Goal: Check status: Check status

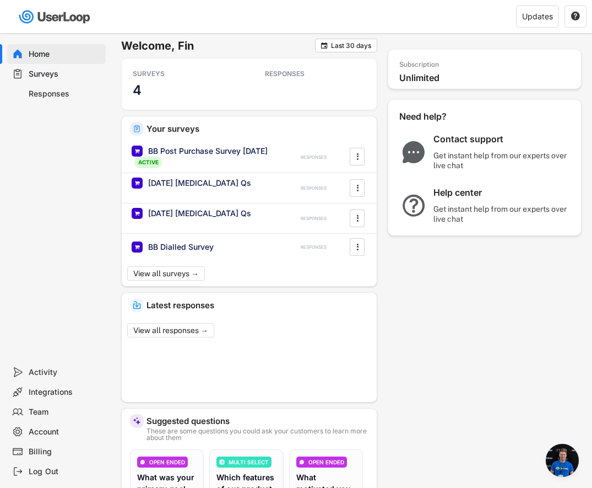
scroll to position [834, 0]
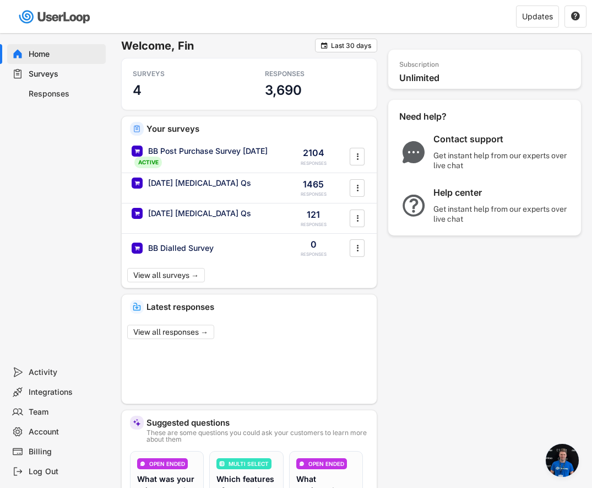
click at [54, 94] on div "Responses" at bounding box center [65, 94] width 73 height 10
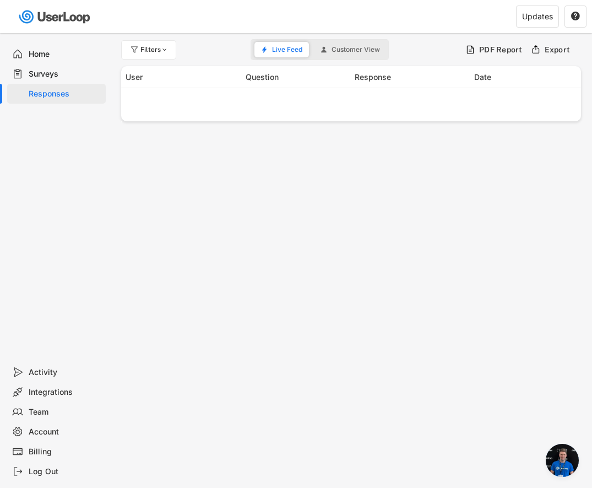
click at [56, 78] on div "Surveys" at bounding box center [65, 74] width 73 height 10
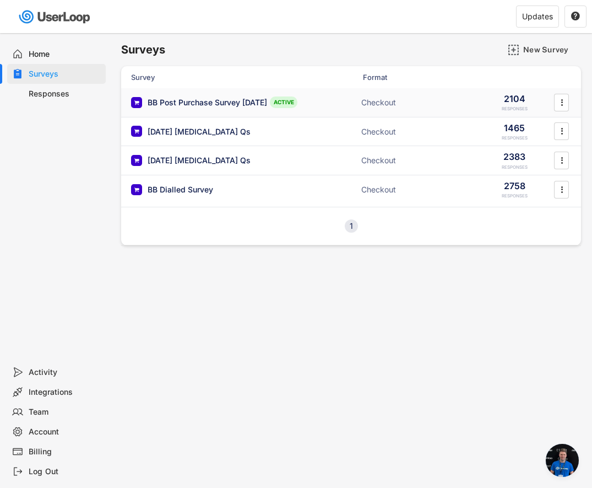
click at [209, 102] on div "BB Post Purchase Survey [DATE]" at bounding box center [208, 102] width 120 height 11
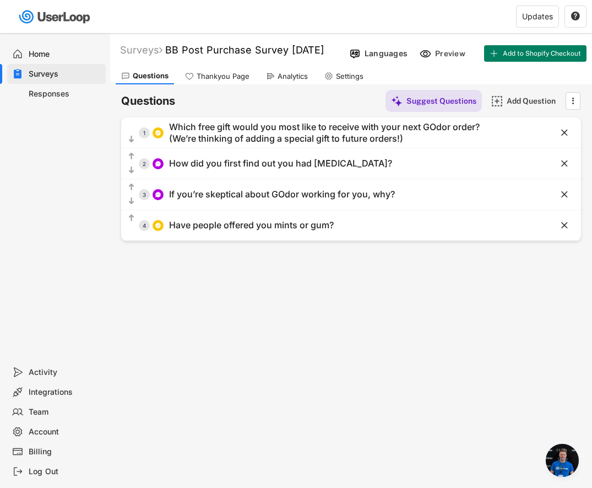
click at [75, 69] on div "Surveys" at bounding box center [65, 74] width 73 height 10
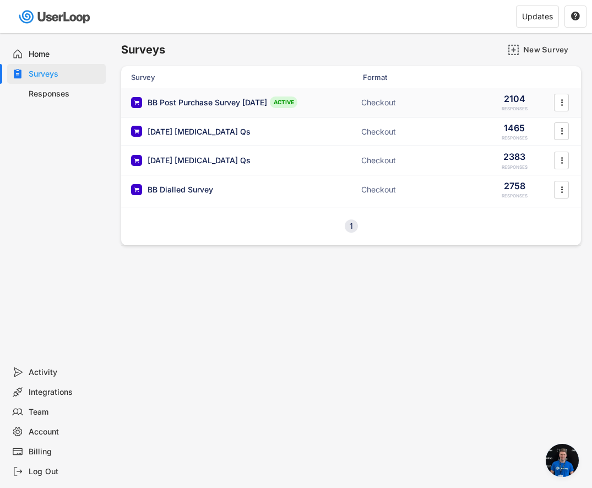
click at [262, 97] on div "BB Post Purchase Survey [DATE]" at bounding box center [208, 102] width 120 height 11
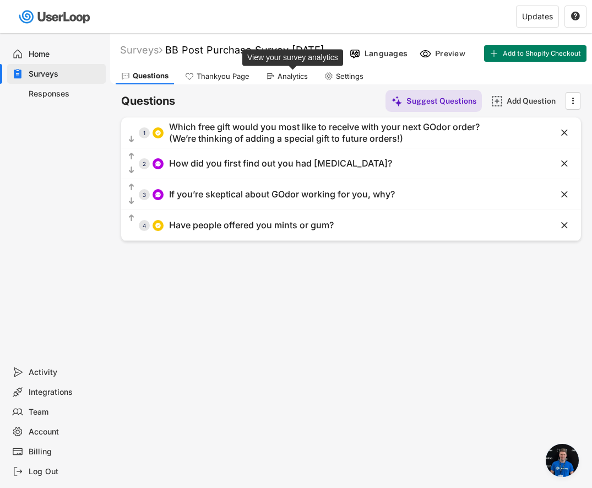
click at [285, 78] on div "Analytics" at bounding box center [293, 76] width 30 height 9
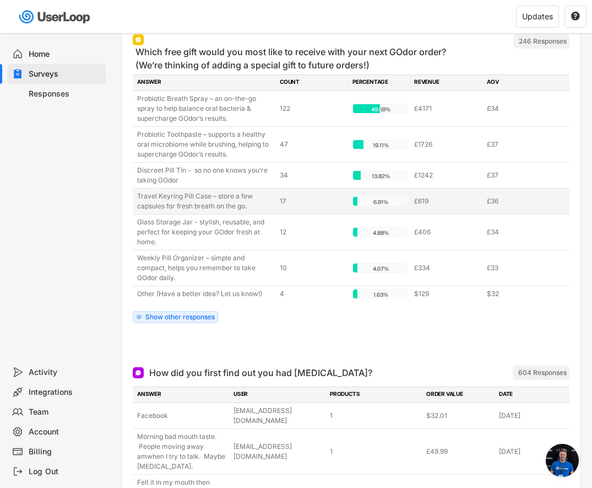
scroll to position [149, 0]
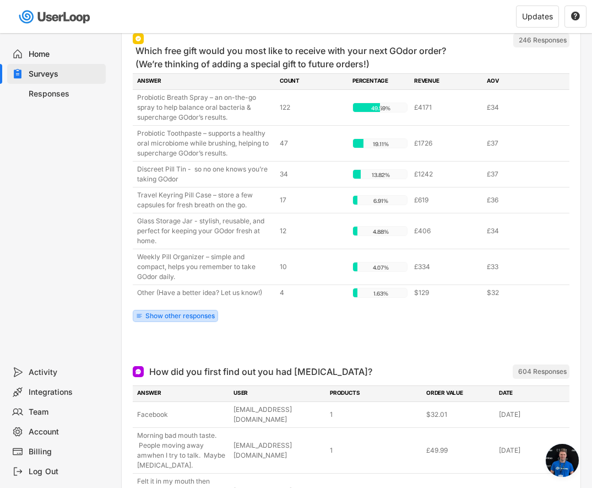
click at [208, 312] on div "Show other responses" at bounding box center [179, 315] width 69 height 7
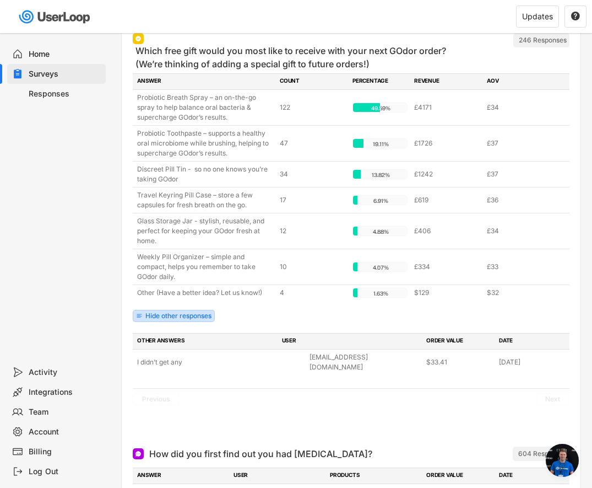
click at [190, 316] on div "Hide other responses" at bounding box center [178, 315] width 66 height 7
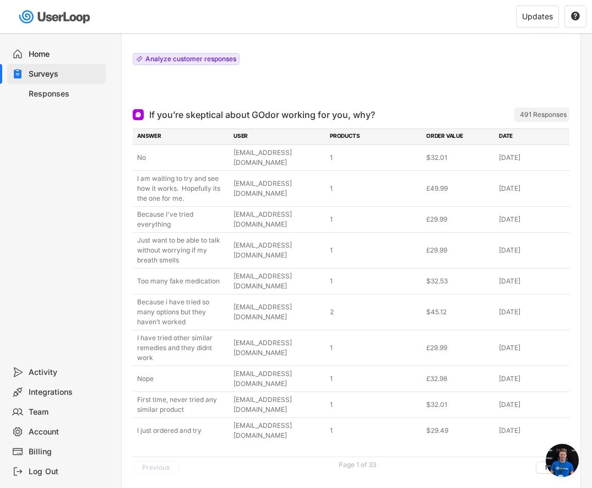
scroll to position [872, 0]
